Goal: Use online tool/utility: Utilize a website feature to perform a specific function

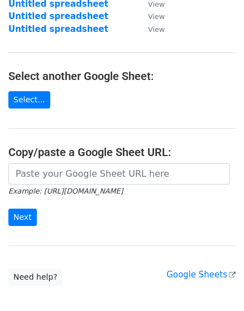
scroll to position [146, 0]
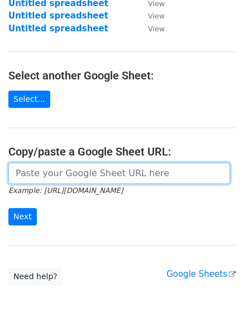
click at [52, 169] on input "url" at bounding box center [119, 173] width 222 height 21
paste input "[URL][DOMAIN_NAME]"
type input "[URL][DOMAIN_NAME]"
click at [8, 208] on input "Next" at bounding box center [22, 216] width 29 height 17
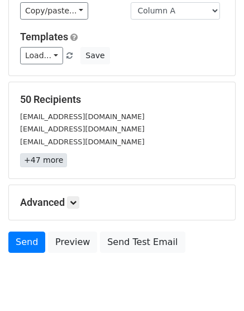
scroll to position [94, 0]
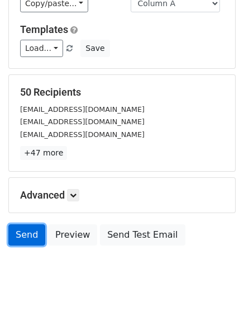
click at [29, 234] on link "Send" at bounding box center [26, 234] width 37 height 21
click at [20, 235] on link "Send" at bounding box center [26, 234] width 37 height 21
